Goal: Information Seeking & Learning: Learn about a topic

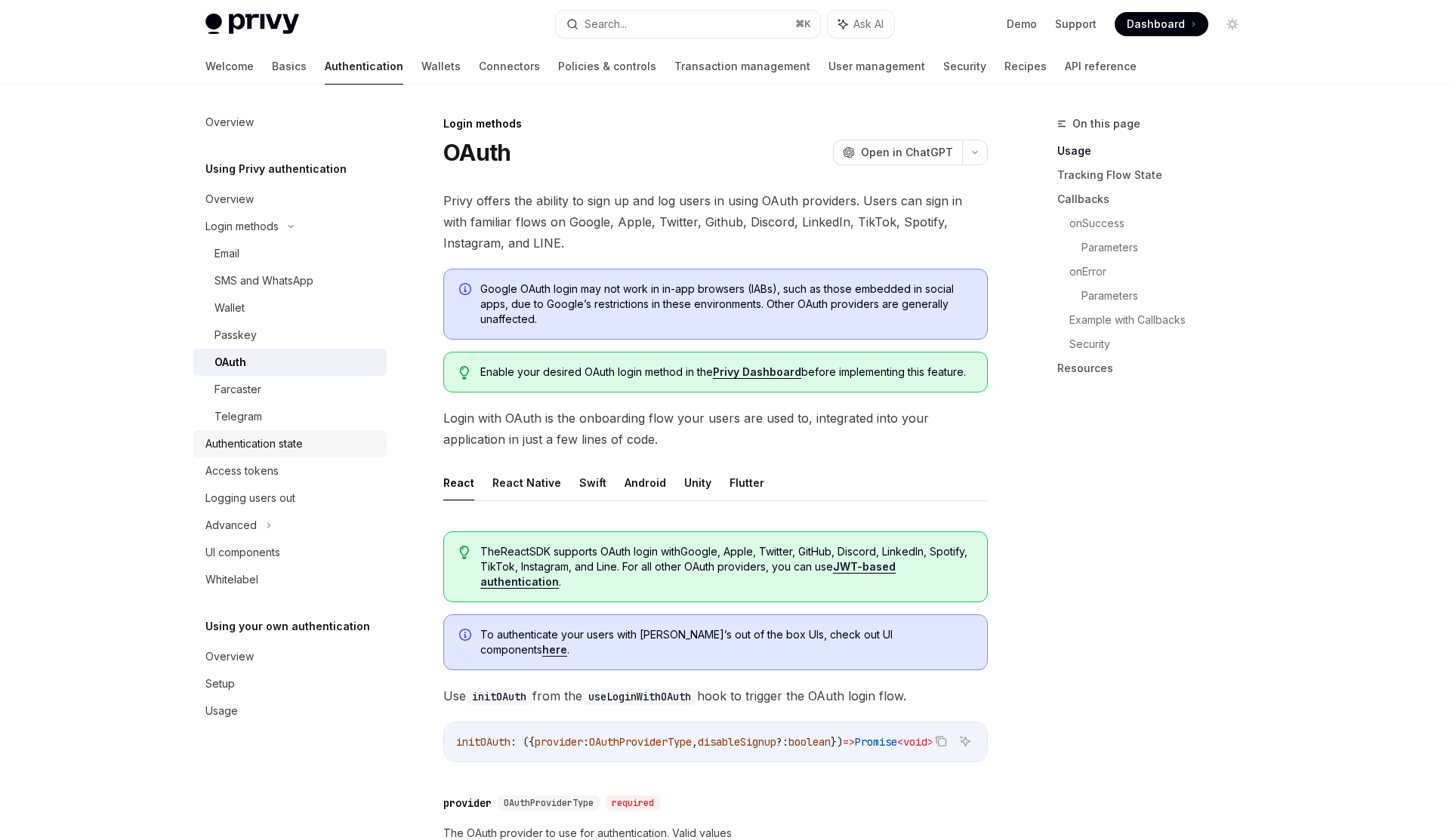
click at [265, 434] on div "Authentication state" at bounding box center [254, 443] width 98 height 18
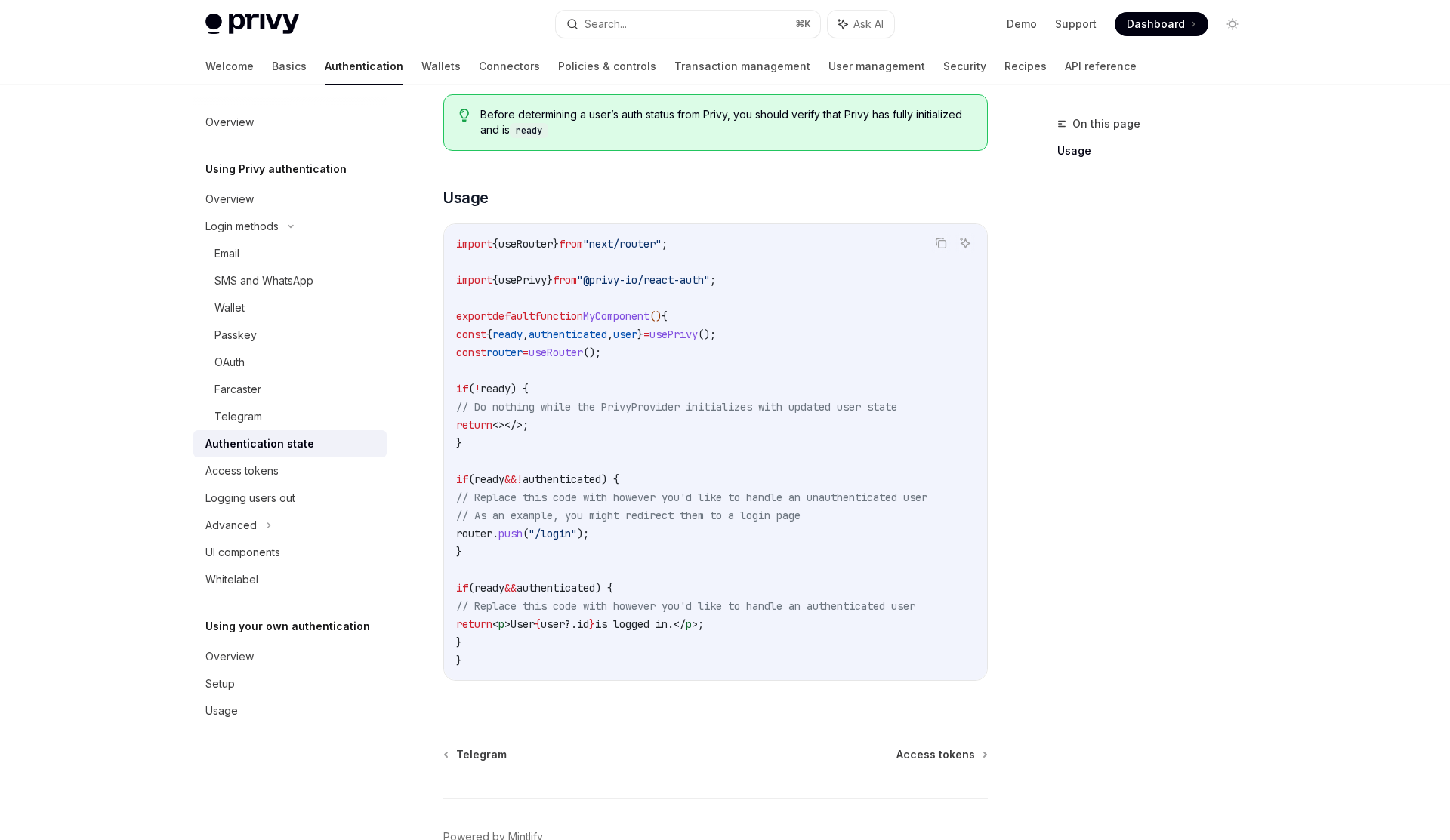
scroll to position [445, 0]
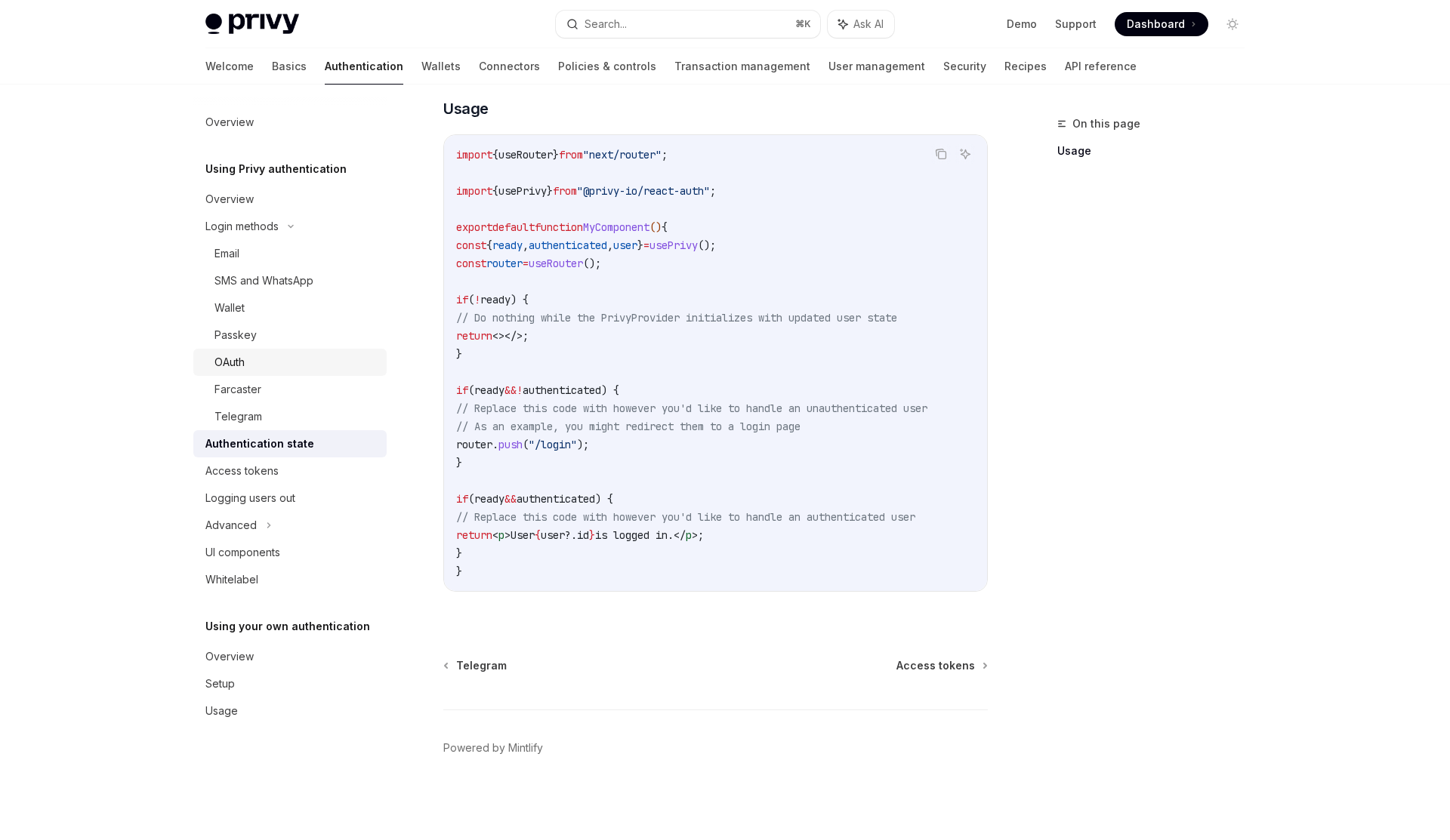
click at [259, 355] on div "OAuth" at bounding box center [295, 362] width 164 height 18
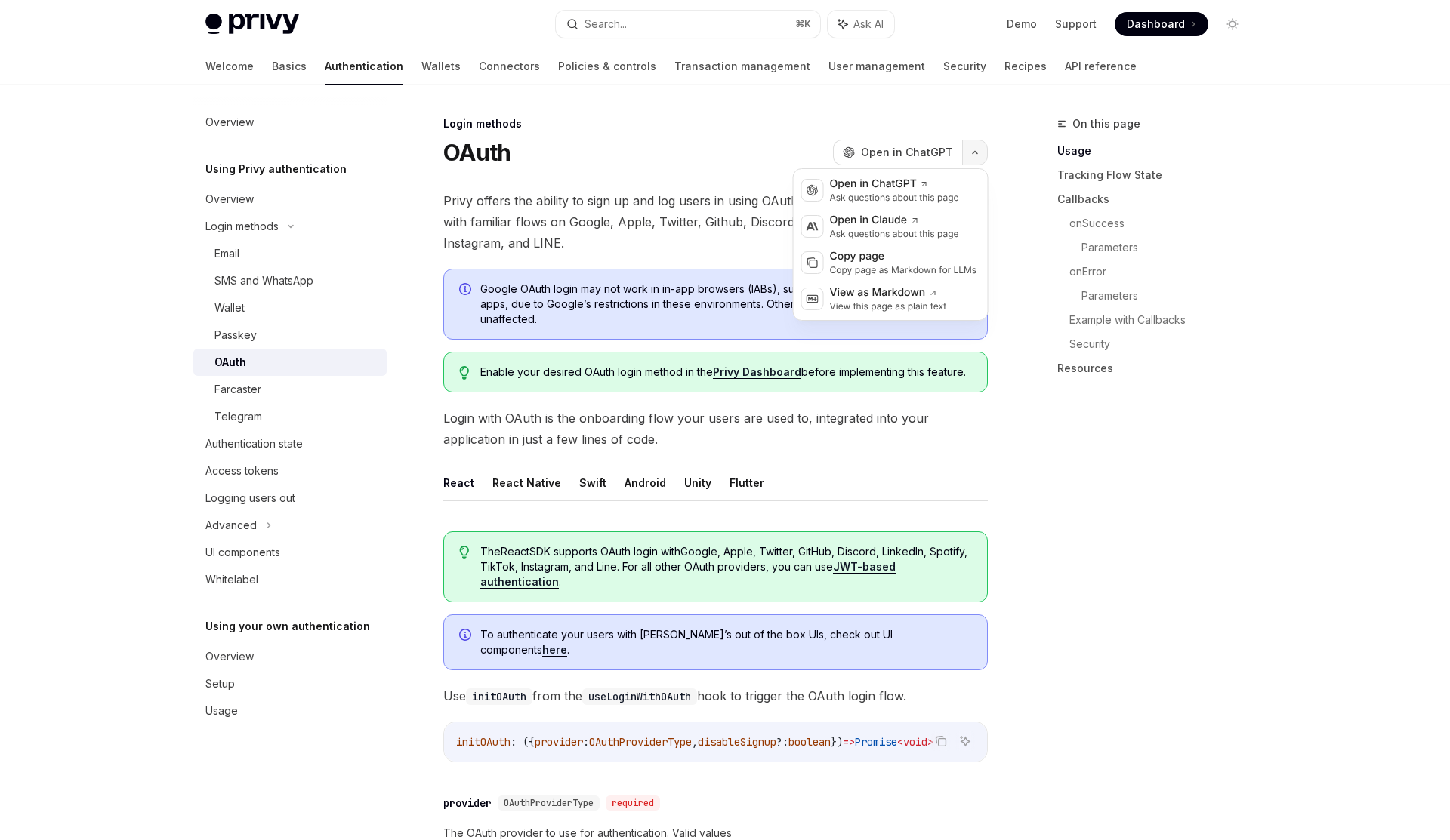
click at [970, 145] on button "button" at bounding box center [975, 153] width 25 height 25
click at [895, 268] on div "Copy page as Markdown for LLMs" at bounding box center [903, 270] width 147 height 12
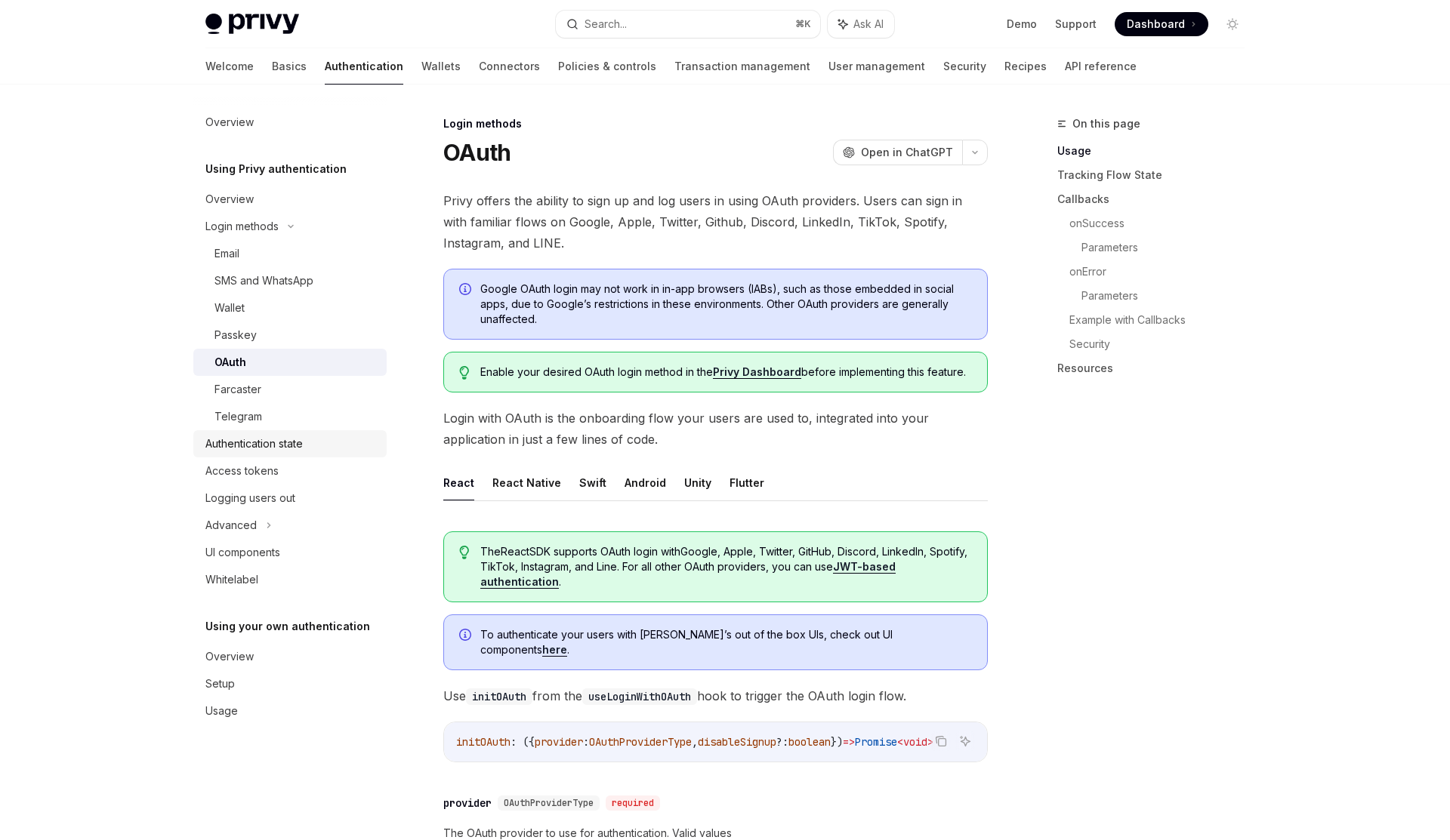
click at [268, 439] on div "Authentication state" at bounding box center [254, 443] width 98 height 18
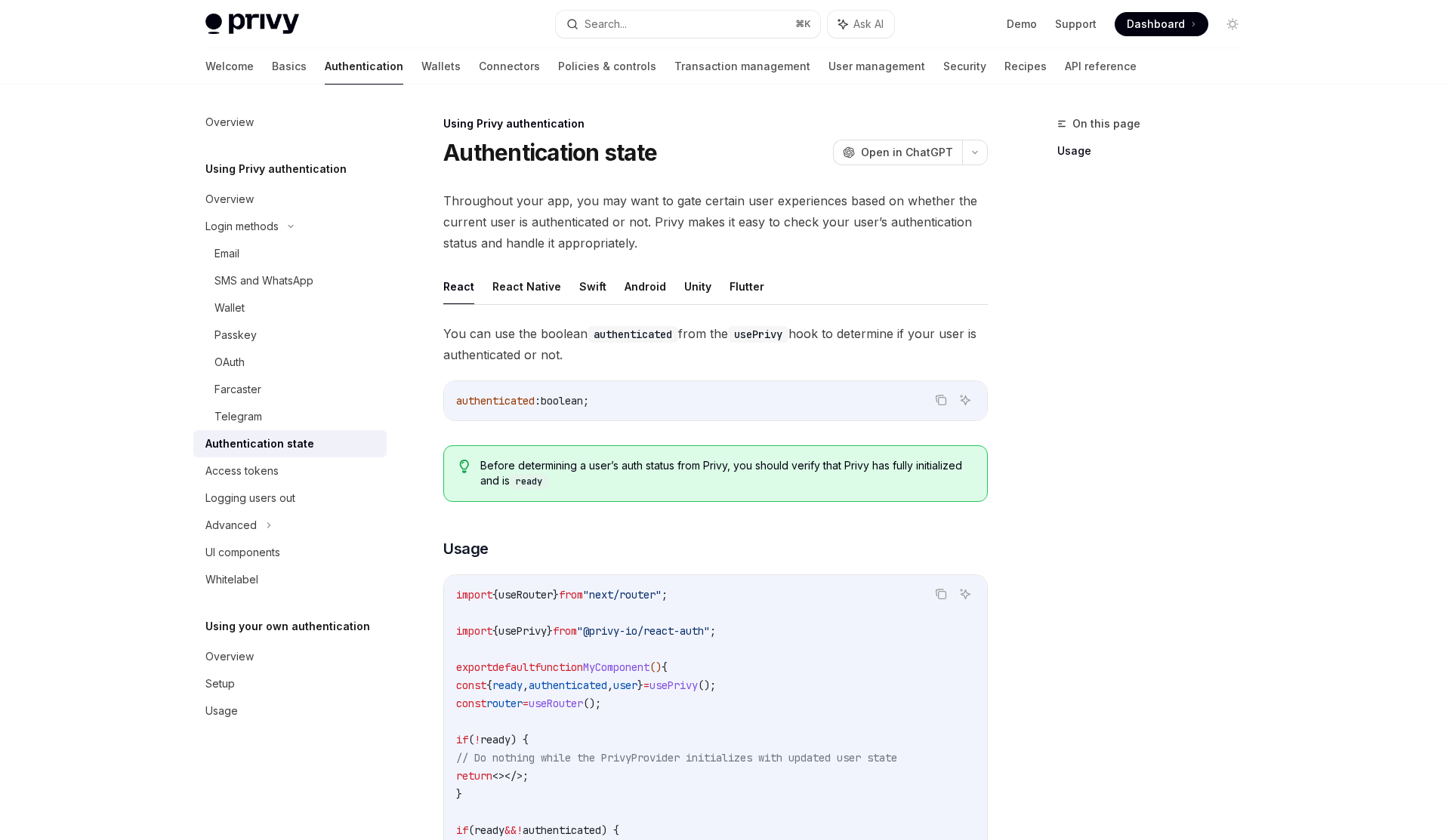
click at [461, 287] on button "React" at bounding box center [459, 286] width 31 height 35
type textarea "*"
click at [989, 153] on div "Using Privy authentication Authentication state OpenAI Open in ChatGPT OpenAI O…" at bounding box center [574, 697] width 834 height 1166
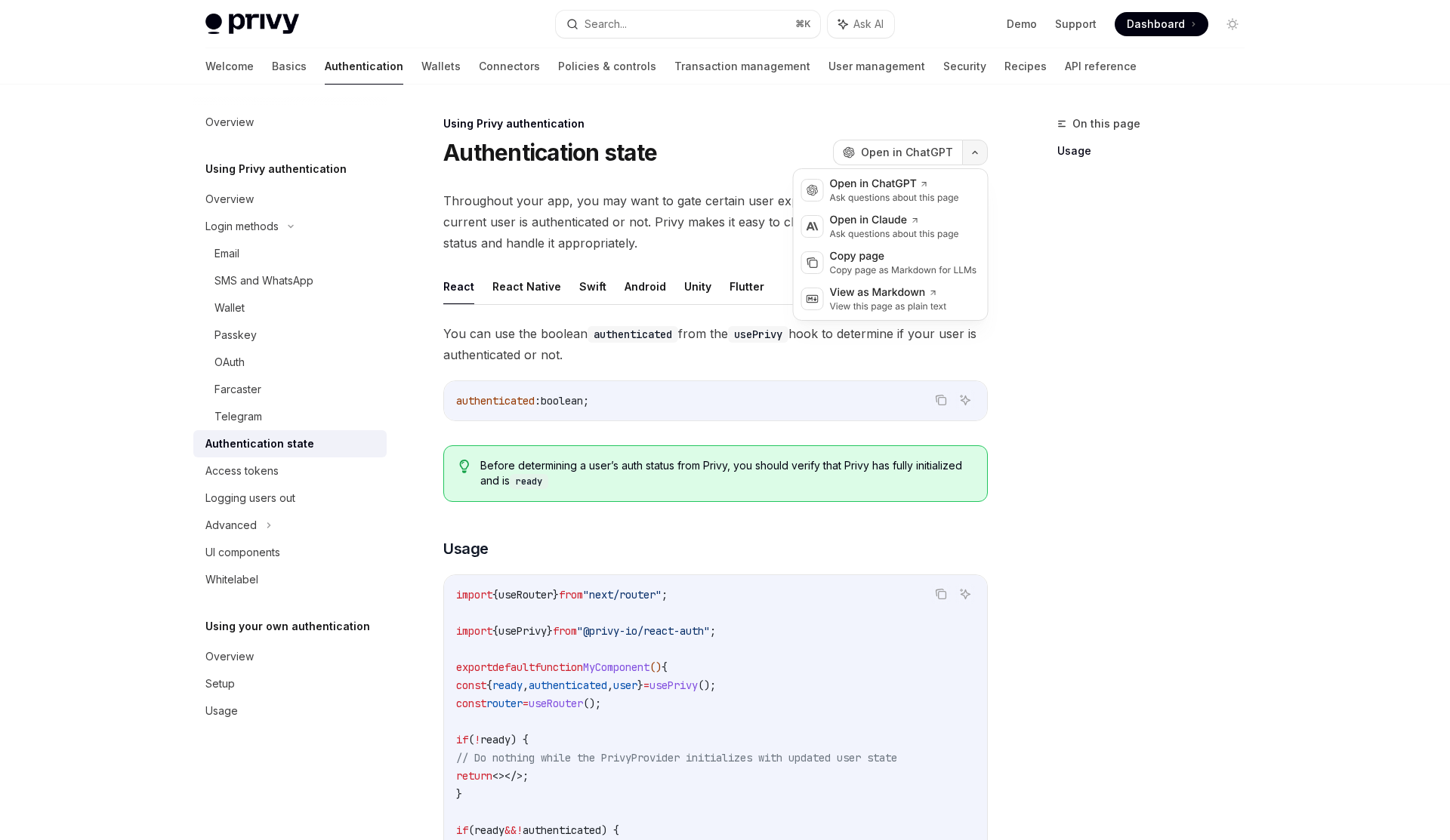
click at [980, 153] on button "button" at bounding box center [975, 153] width 25 height 25
click at [888, 262] on div "Copy page" at bounding box center [903, 257] width 147 height 15
